Goal: Task Accomplishment & Management: Use online tool/utility

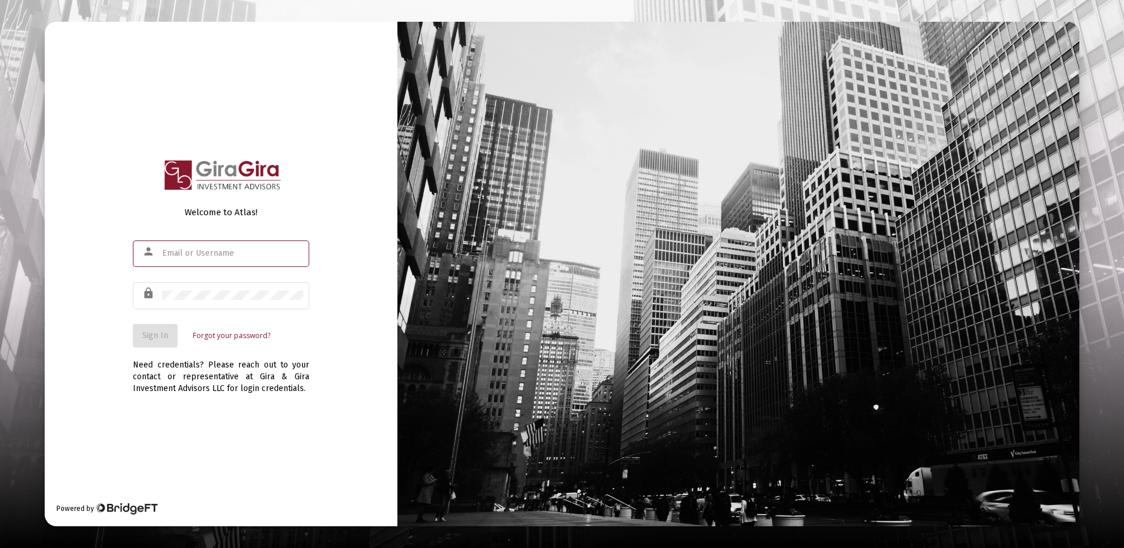
click at [184, 252] on input "text" at bounding box center [232, 253] width 141 height 9
type input "[PERSON_NAME][EMAIL_ADDRESS][DOMAIN_NAME]"
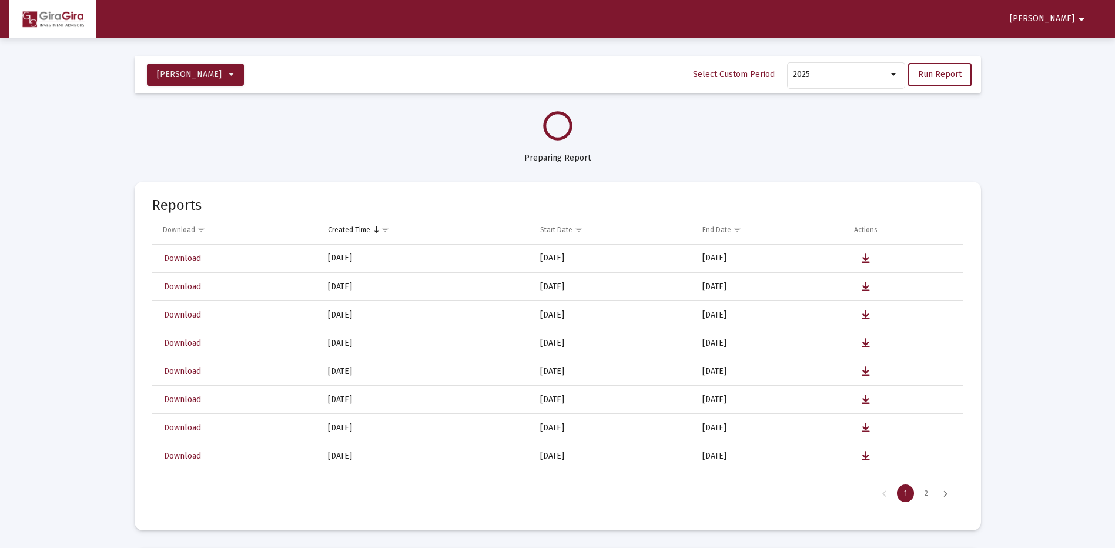
click at [1073, 18] on span "[PERSON_NAME]" at bounding box center [1042, 19] width 65 height 10
click at [1080, 49] on button "Logout" at bounding box center [1076, 50] width 66 height 28
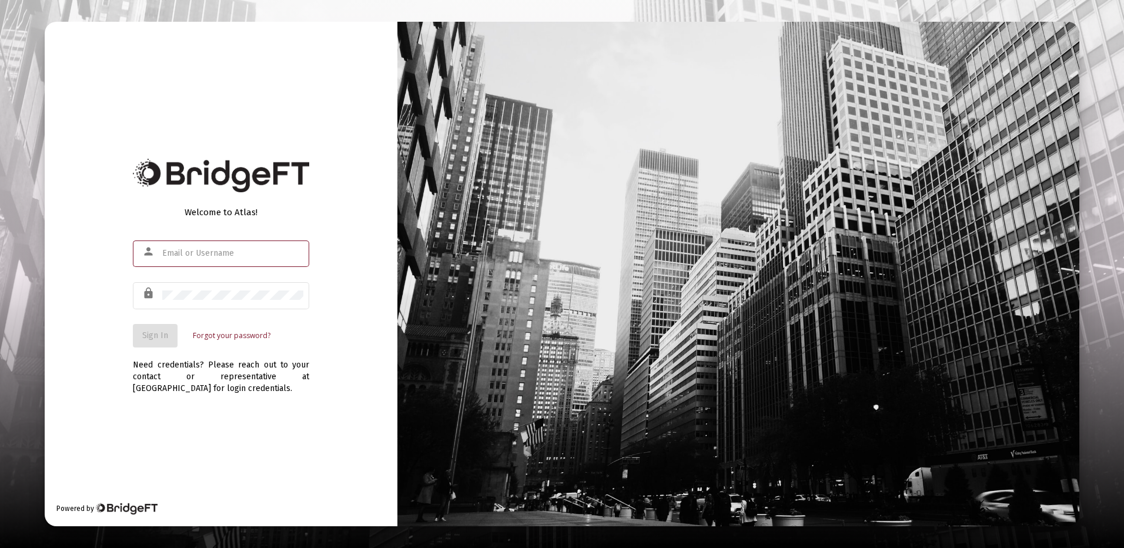
click at [180, 251] on input "text" at bounding box center [232, 253] width 141 height 9
type input "[PERSON_NAME][EMAIL_ADDRESS][DOMAIN_NAME]"
click at [158, 339] on span "Sign In" at bounding box center [155, 335] width 26 height 10
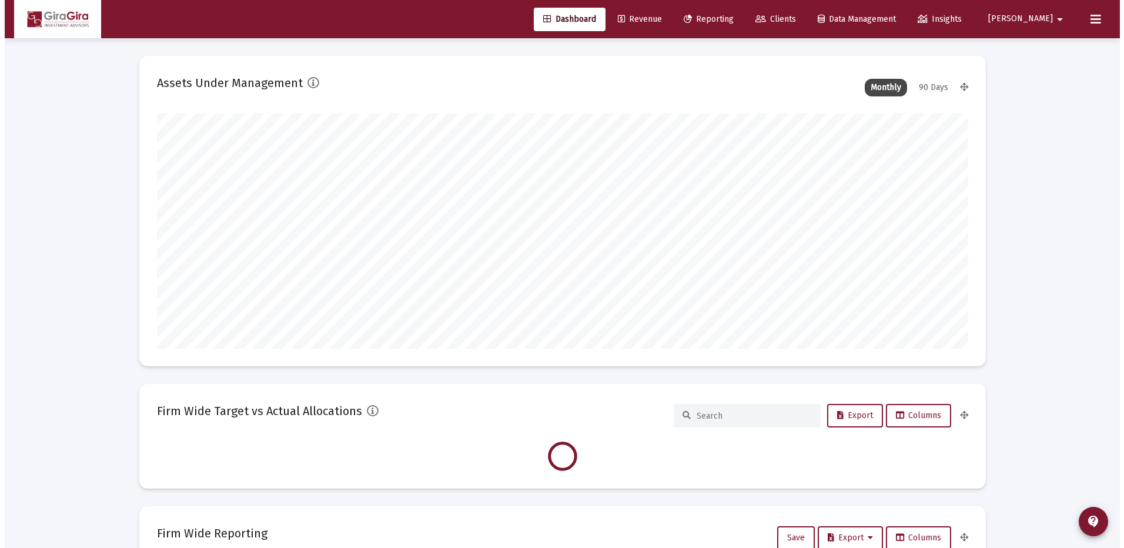
scroll to position [235, 437]
click at [729, 18] on span "Reporting" at bounding box center [704, 19] width 50 height 10
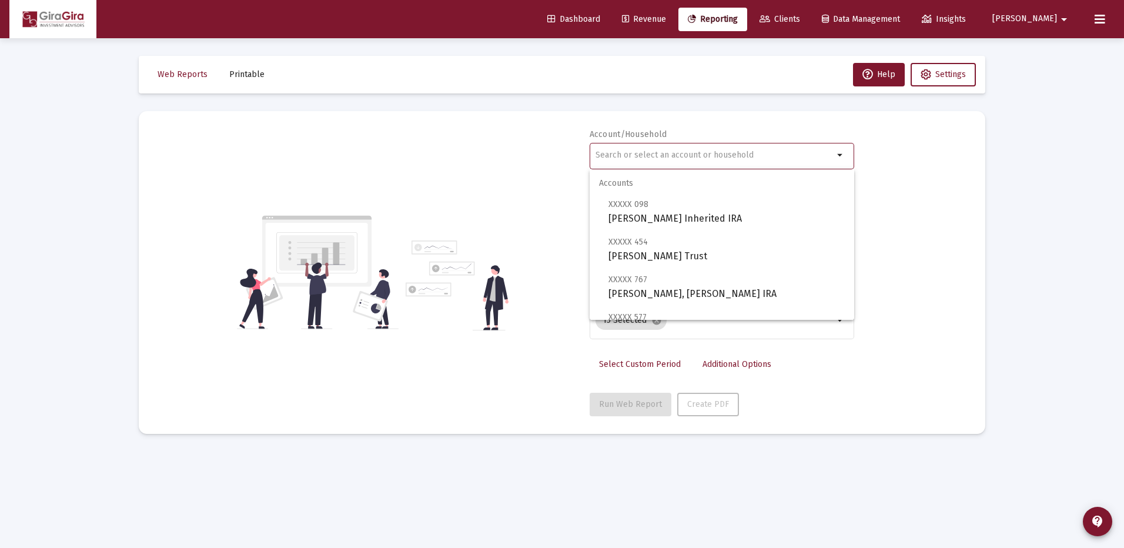
click at [620, 154] on input "text" at bounding box center [714, 154] width 238 height 9
